Goal: Task Accomplishment & Management: Manage account settings

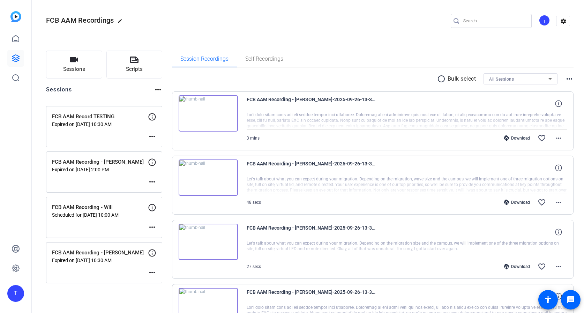
click at [153, 226] on mat-icon "more_horiz" at bounding box center [152, 227] width 8 height 8
click at [161, 236] on span "Edit Session" at bounding box center [170, 238] width 32 height 8
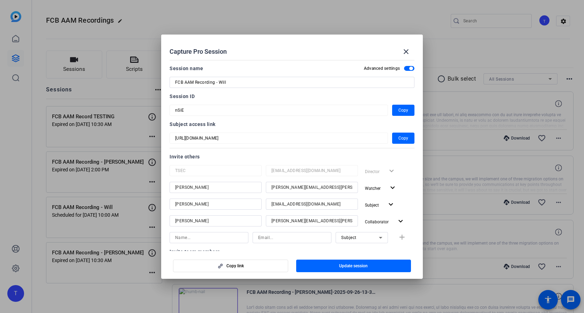
scroll to position [127, 0]
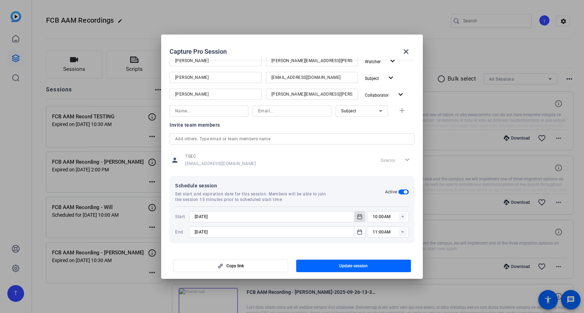
click at [360, 217] on icon "Open calendar" at bounding box center [360, 217] width 6 height 8
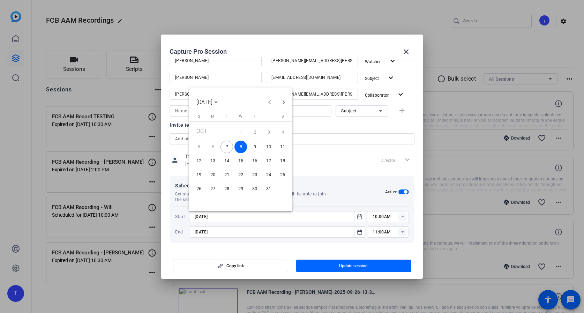
click at [228, 146] on span "7" at bounding box center [227, 147] width 13 height 13
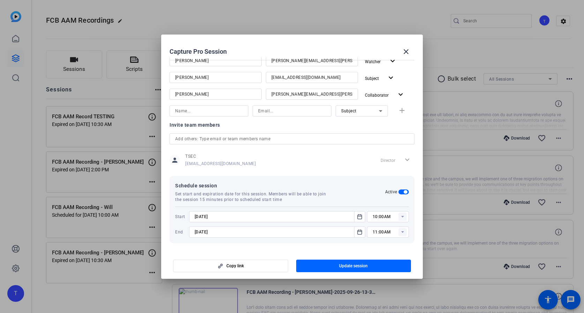
type input "[DATE]"
click at [401, 218] on rect at bounding box center [403, 217] width 8 height 8
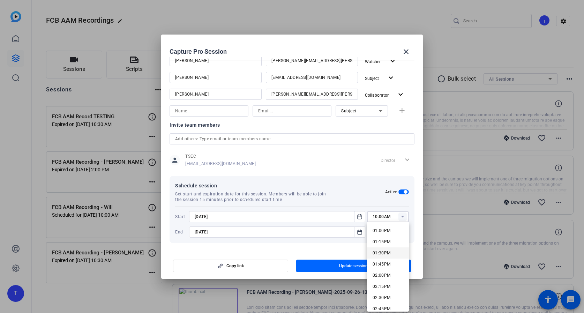
scroll to position [589, 0]
click at [383, 265] on span "02:00PM" at bounding box center [382, 267] width 18 height 5
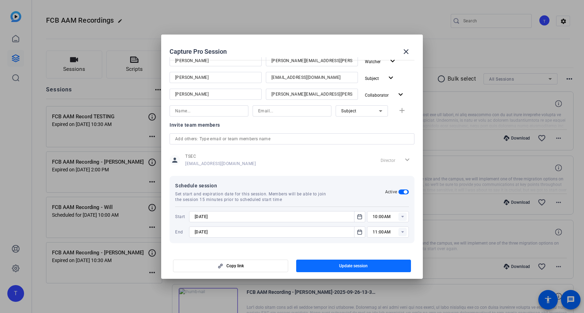
type input "02:00PM"
click at [361, 232] on icon "Open calendar" at bounding box center [360, 232] width 6 height 8
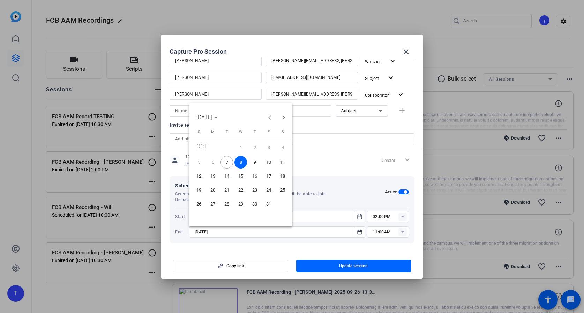
click at [226, 161] on span "7" at bounding box center [227, 162] width 13 height 13
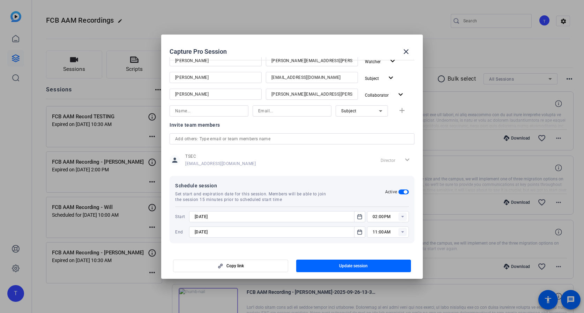
type input "[DATE]"
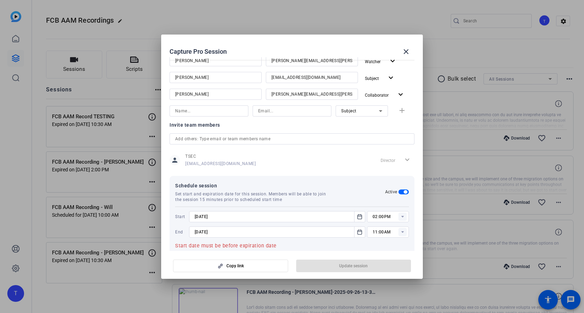
click at [403, 231] on icon at bounding box center [402, 232] width 2 height 2
click at [381, 178] on span "02:45PM" at bounding box center [382, 178] width 18 height 5
type input "02:45PM"
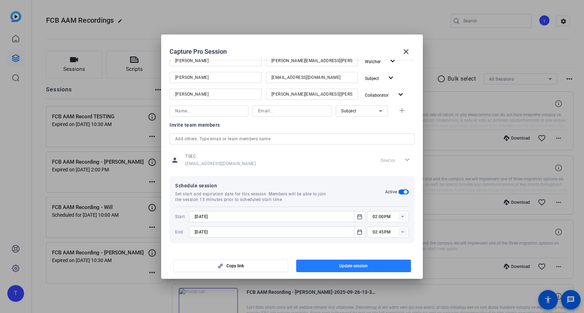
click at [366, 268] on span "Update session" at bounding box center [353, 266] width 29 height 6
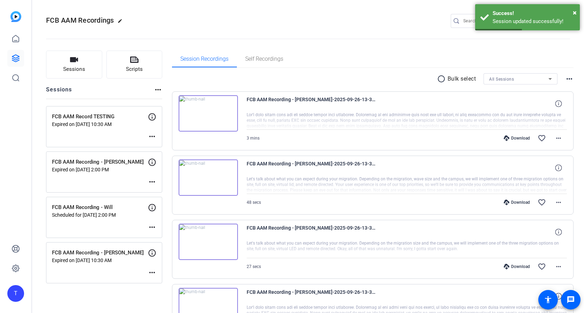
click at [152, 272] on mat-icon "more_horiz" at bounding box center [152, 272] width 8 height 8
click at [164, 284] on span "Edit Session" at bounding box center [170, 283] width 32 height 8
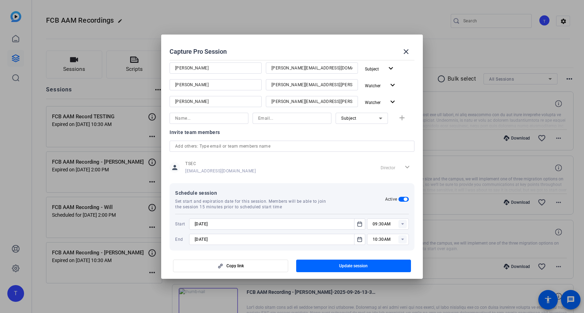
scroll to position [127, 0]
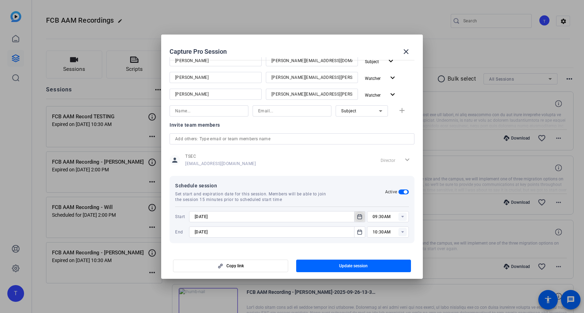
click at [360, 216] on icon "Open calendar" at bounding box center [360, 217] width 6 height 8
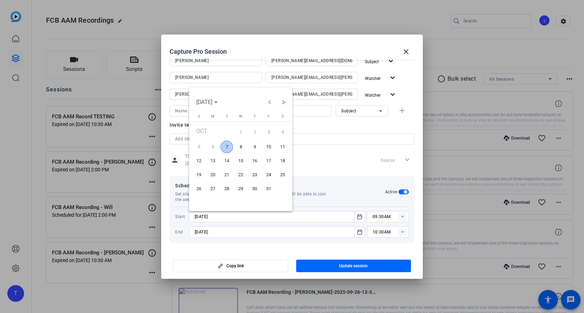
click at [226, 145] on span "7" at bounding box center [227, 147] width 13 height 13
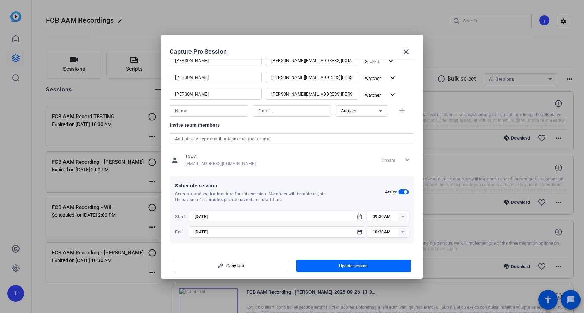
type input "[DATE]"
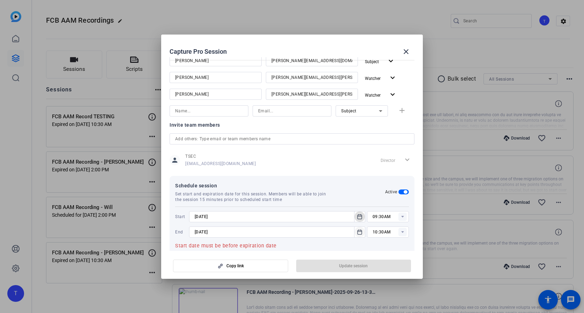
click at [361, 232] on icon "Open calendar" at bounding box center [360, 232] width 6 height 8
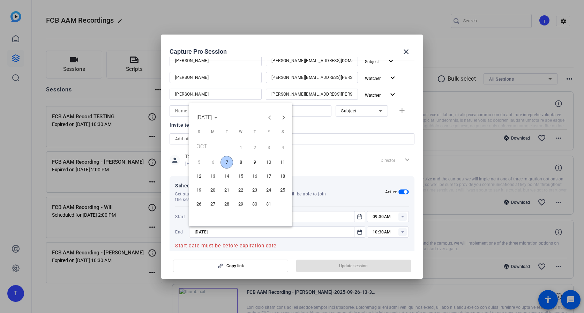
click at [226, 163] on span "7" at bounding box center [227, 162] width 13 height 13
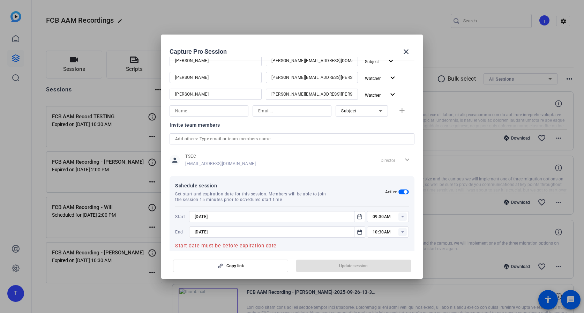
type input "[DATE]"
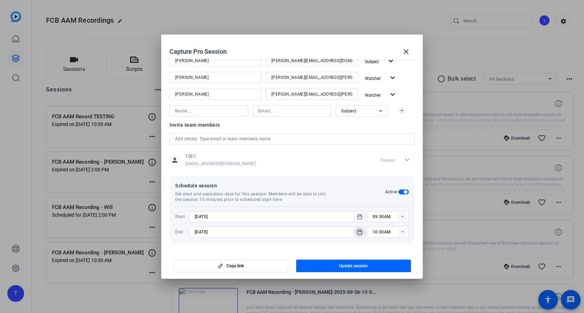
click at [404, 217] on rect at bounding box center [403, 217] width 8 height 8
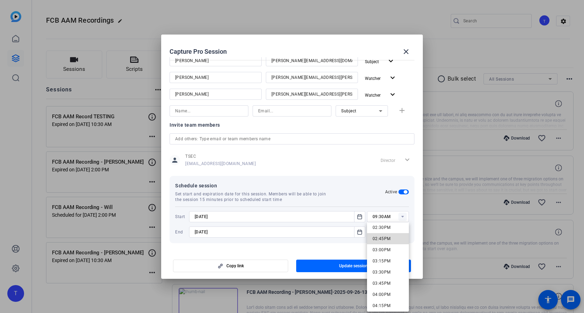
click at [381, 238] on span "02:45PM" at bounding box center [382, 238] width 18 height 5
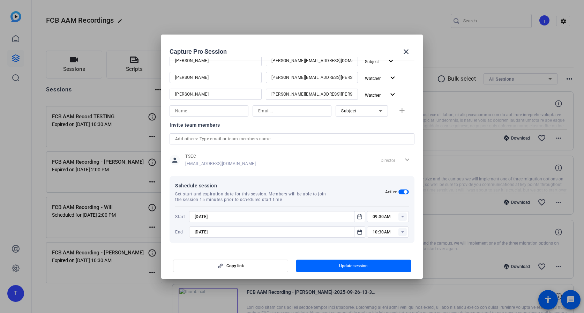
type input "02:45PM"
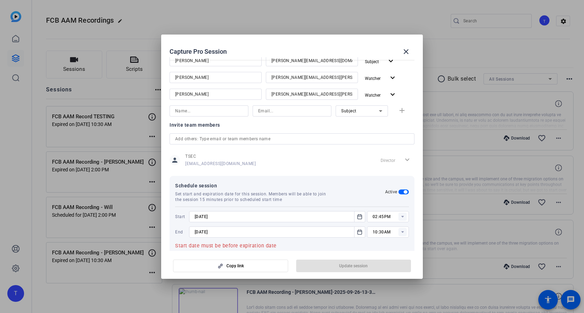
click at [403, 234] on rect at bounding box center [403, 232] width 8 height 8
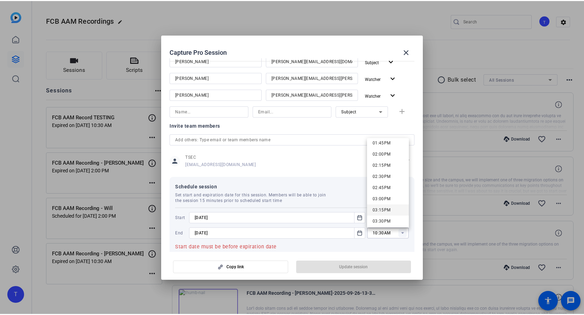
scroll to position [629, 0]
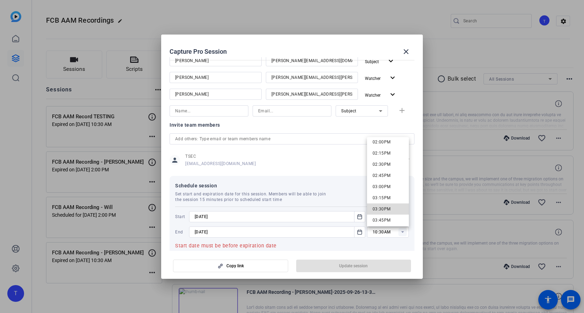
click at [388, 209] on span "03:30PM" at bounding box center [382, 209] width 18 height 5
type input "03:30PM"
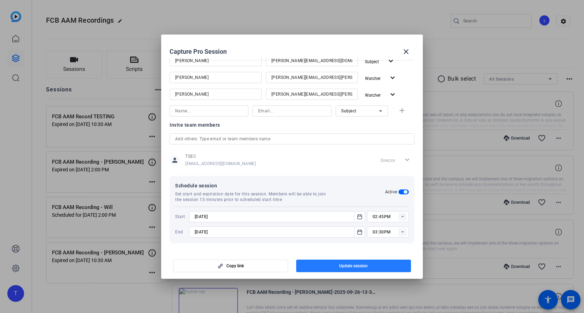
click at [355, 265] on span "Update session" at bounding box center [353, 266] width 29 height 6
